Goal: Navigation & Orientation: Find specific page/section

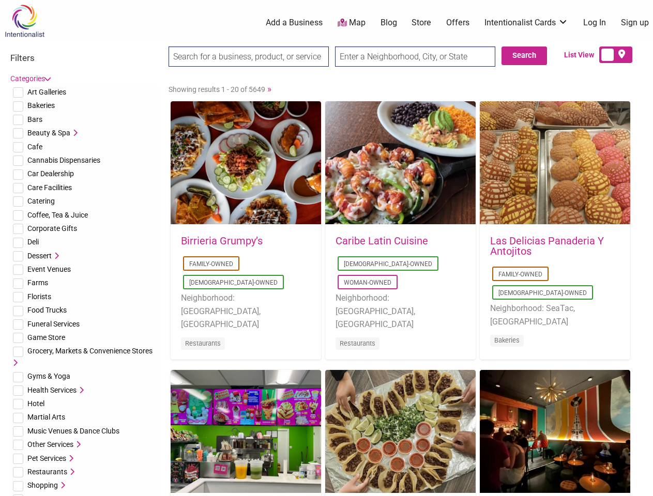
click at [326, 248] on div "Caribe Latin Cuisine [DEMOGRAPHIC_DATA]-Owned Woman-Owned Neighborhood: [GEOGRA…" at bounding box center [400, 299] width 150 height 148
click at [47, 92] on span "Art Galleries" at bounding box center [46, 92] width 39 height 8
click at [41, 105] on span "Bakeries" at bounding box center [40, 105] width 27 height 8
click at [35, 119] on span "Bars" at bounding box center [34, 119] width 15 height 8
click at [49, 133] on span "Beauty & Spa" at bounding box center [48, 133] width 43 height 8
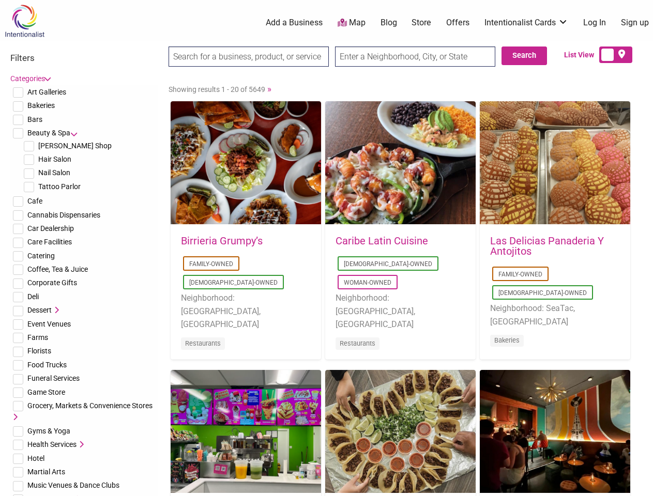
click at [74, 133] on icon at bounding box center [73, 132] width 7 height 7
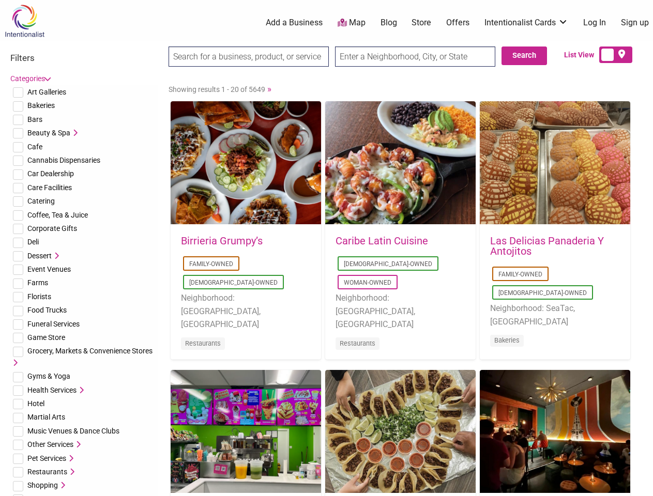
click at [35, 147] on span "Cafe" at bounding box center [34, 147] width 15 height 8
click at [64, 160] on span "Cannabis Dispensaries" at bounding box center [63, 160] width 73 height 8
click at [51, 174] on span "Car Dealership" at bounding box center [50, 174] width 47 height 8
click at [50, 188] on span "Care Facilities" at bounding box center [49, 187] width 44 height 8
